Goal: Answer question/provide support: Share knowledge or assist other users

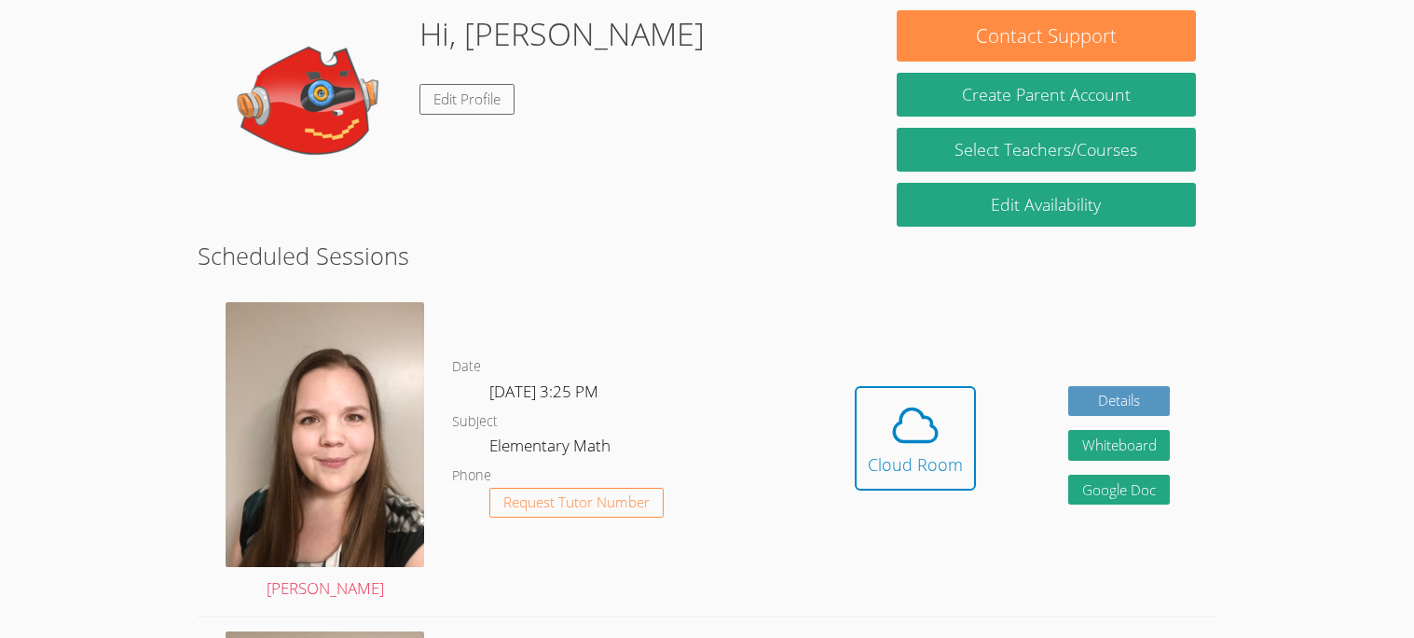
scroll to position [267, 0]
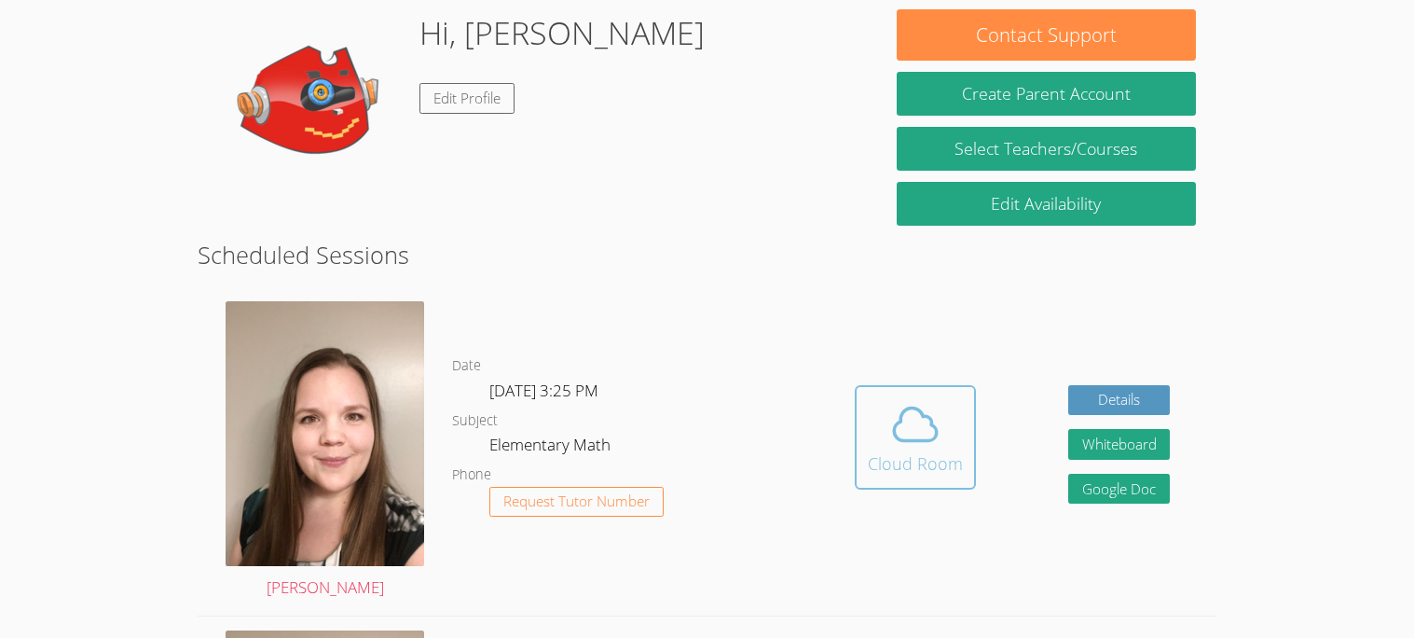
click at [924, 439] on icon at bounding box center [915, 424] width 43 height 33
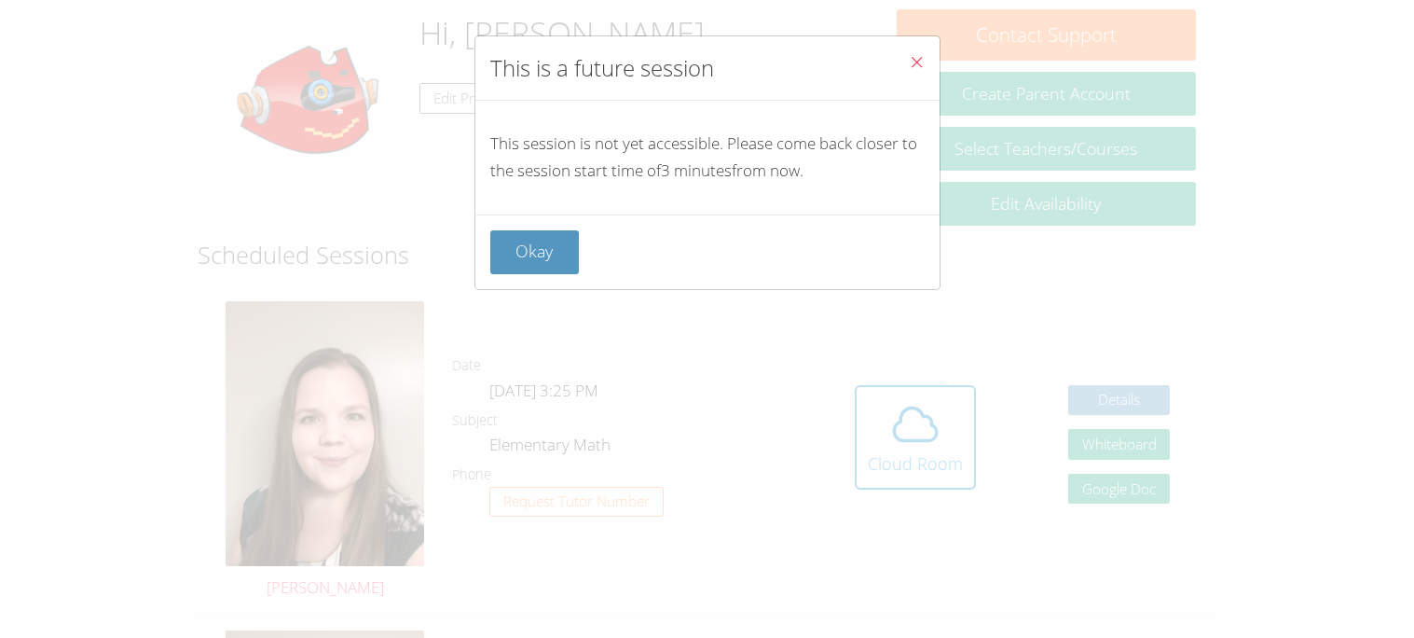
click at [905, 64] on button "Close" at bounding box center [917, 64] width 46 height 57
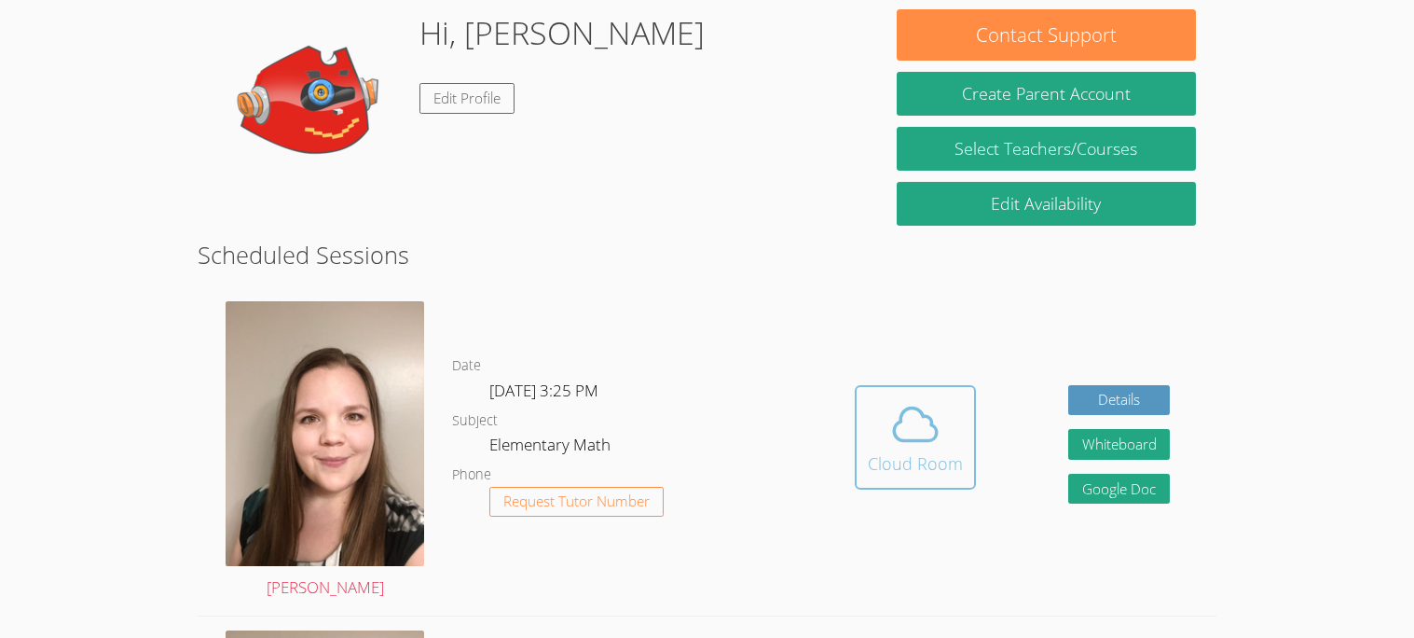
click at [914, 464] on div "Cloud Room" at bounding box center [915, 463] width 95 height 26
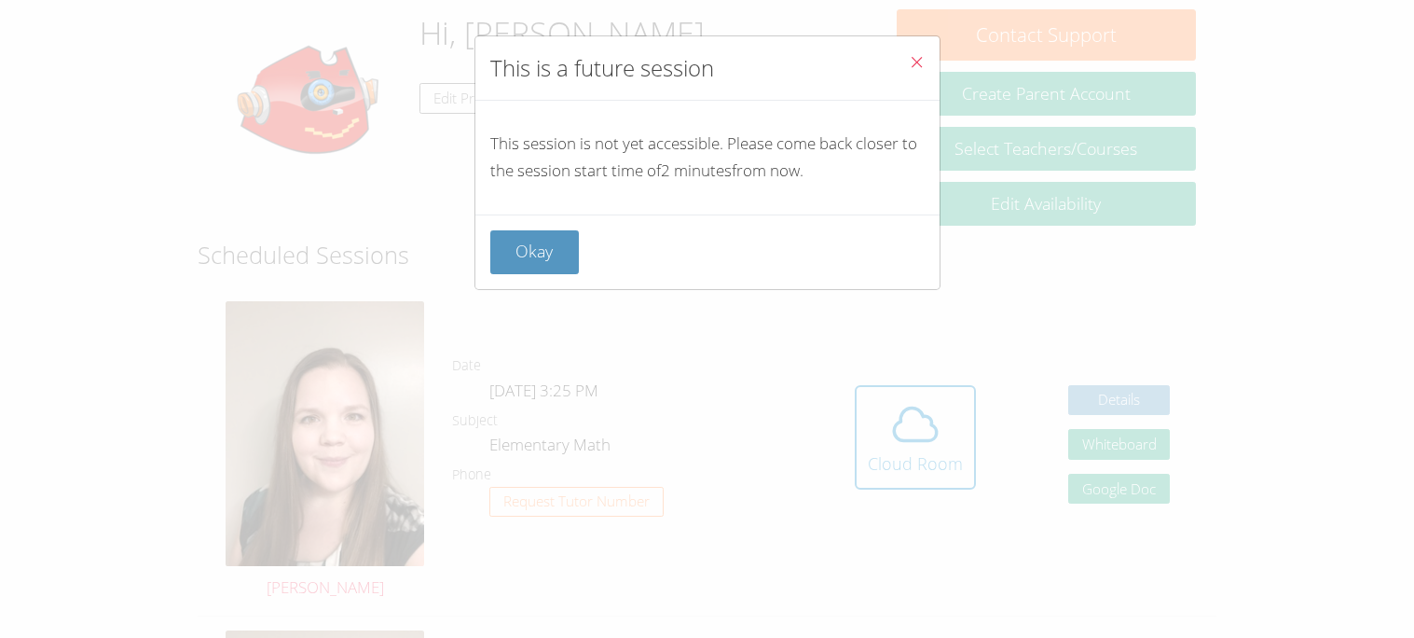
click at [928, 63] on button "Close" at bounding box center [917, 64] width 46 height 57
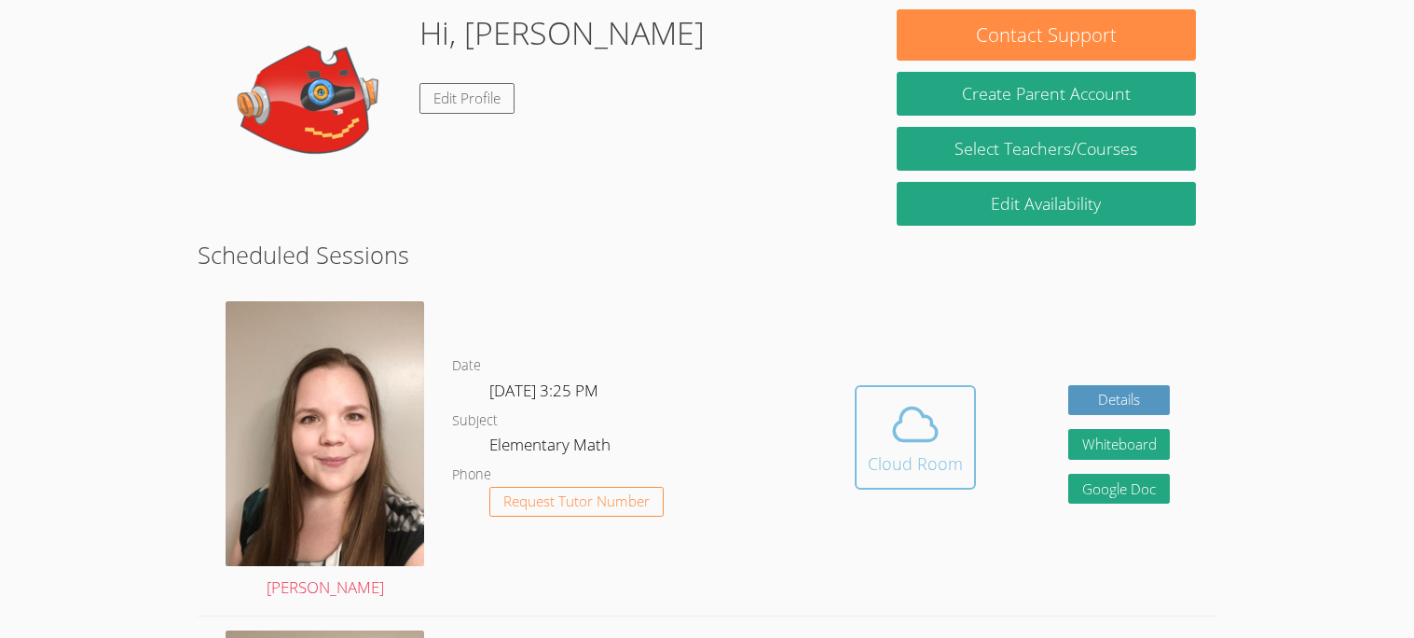
click at [892, 460] on div "Cloud Room" at bounding box center [915, 463] width 95 height 26
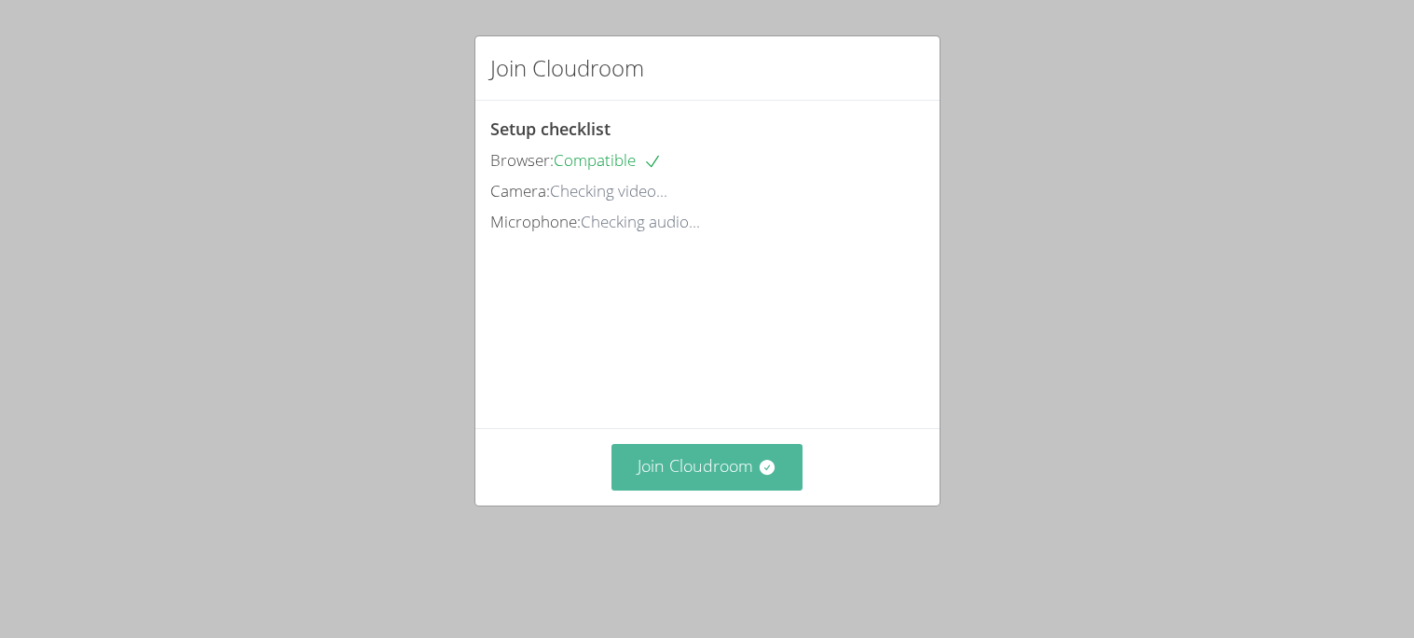
click at [768, 476] on icon at bounding box center [767, 467] width 19 height 19
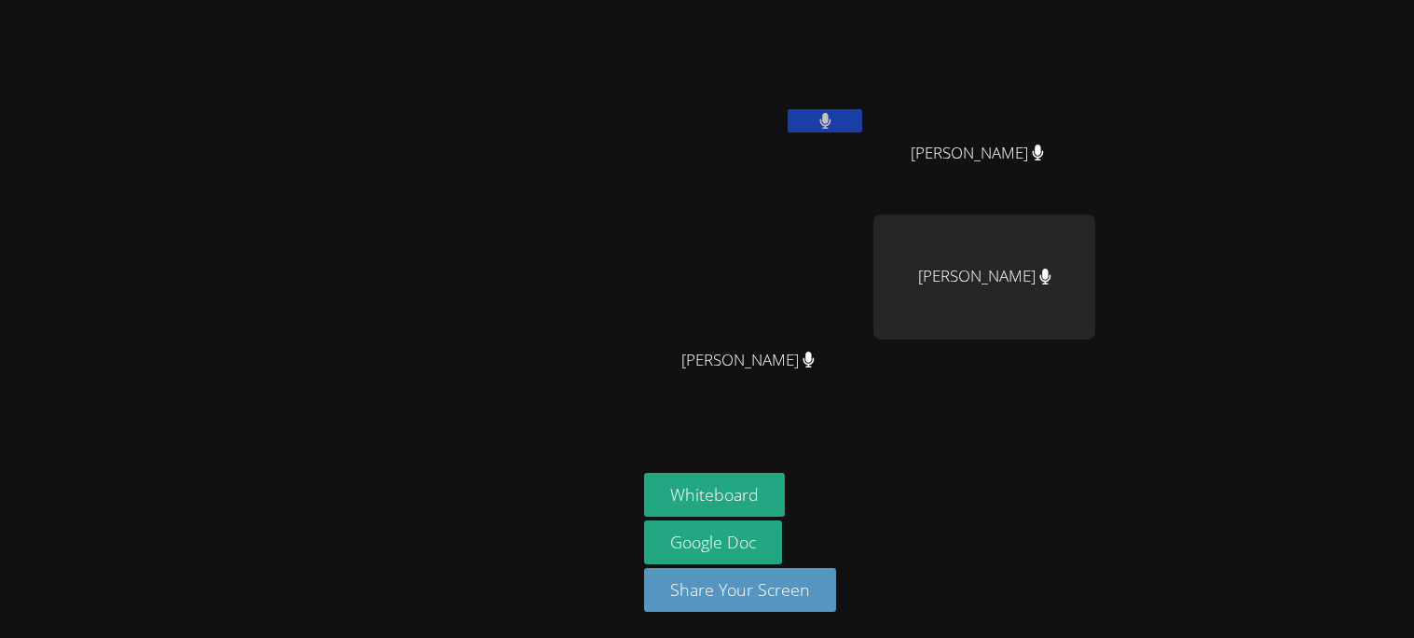
click at [819, 114] on icon at bounding box center [825, 121] width 12 height 16
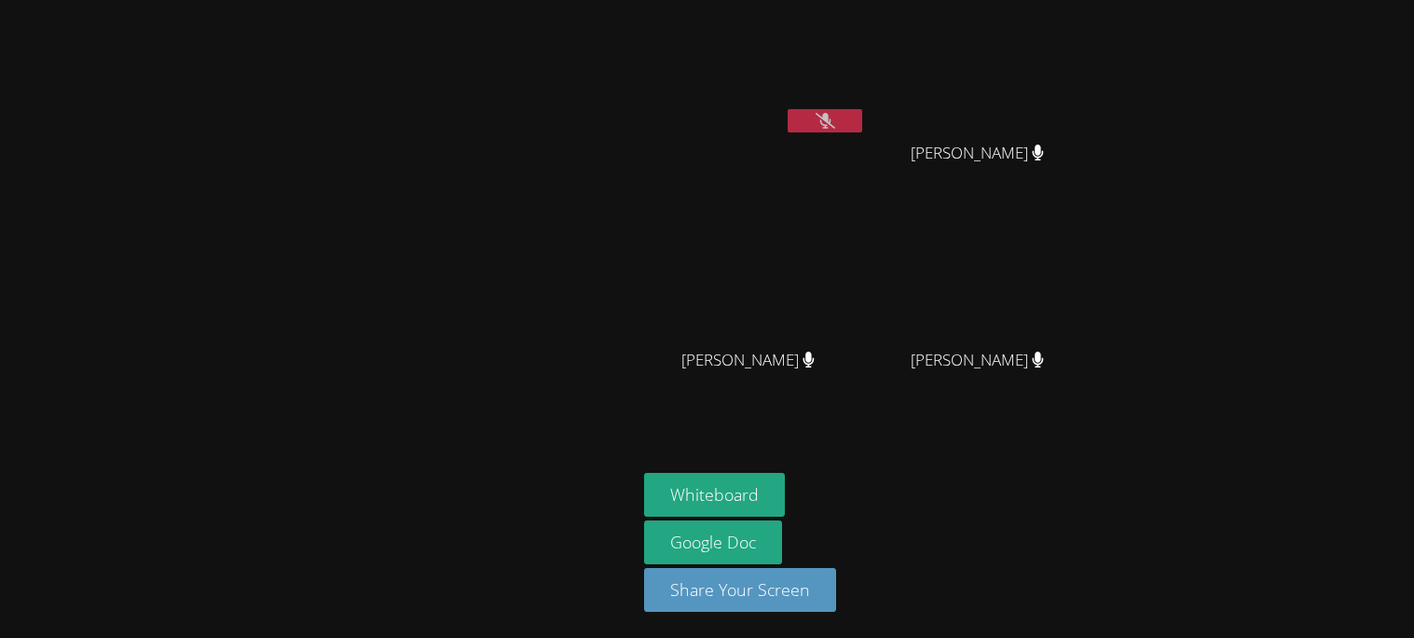
click at [822, 116] on icon at bounding box center [826, 121] width 20 height 16
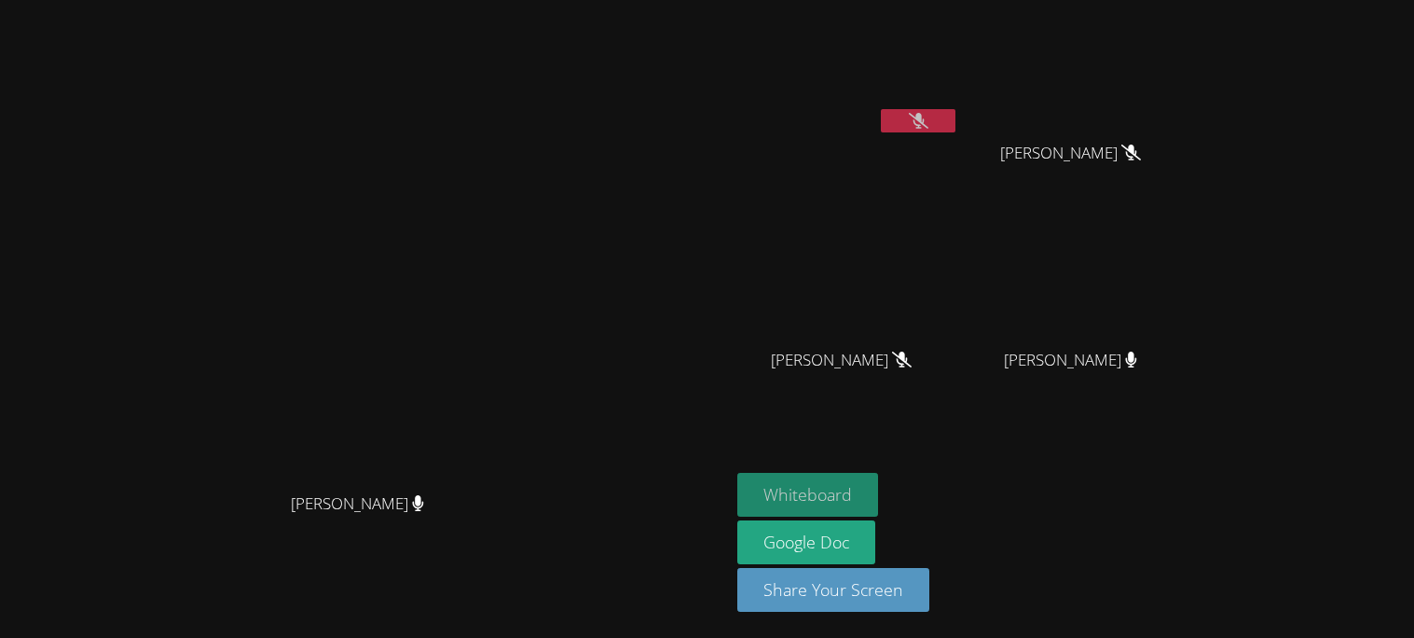
click at [846, 515] on button "Whiteboard" at bounding box center [807, 495] width 141 height 44
click at [955, 109] on button at bounding box center [918, 120] width 75 height 23
click at [933, 111] on button at bounding box center [918, 120] width 75 height 23
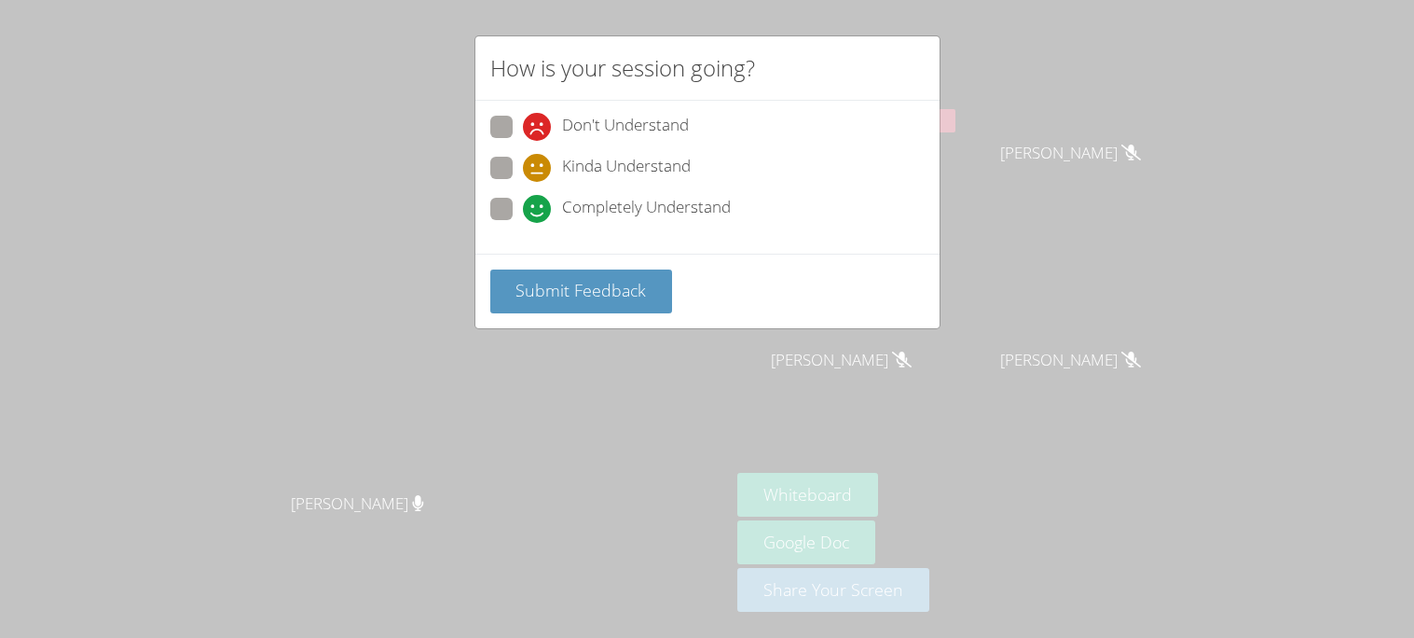
click at [523, 223] on span at bounding box center [523, 223] width 0 height 0
click at [523, 208] on input "Completely Understand" at bounding box center [531, 206] width 16 height 16
radio input "true"
click at [592, 292] on span "Submit Feedback" at bounding box center [580, 290] width 131 height 22
